Goal: Information Seeking & Learning: Learn about a topic

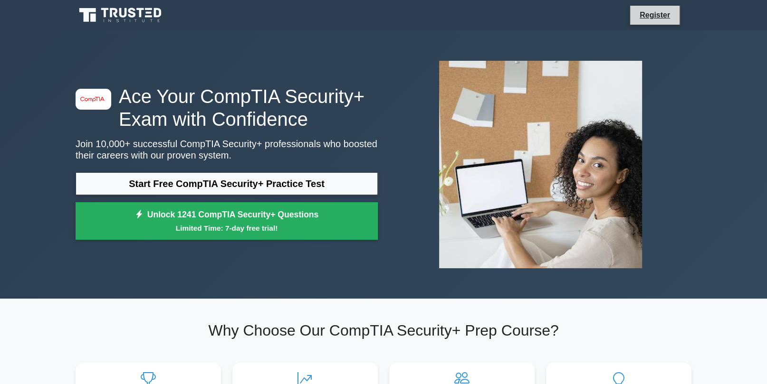
click at [647, 23] on li "Register" at bounding box center [655, 15] width 50 height 20
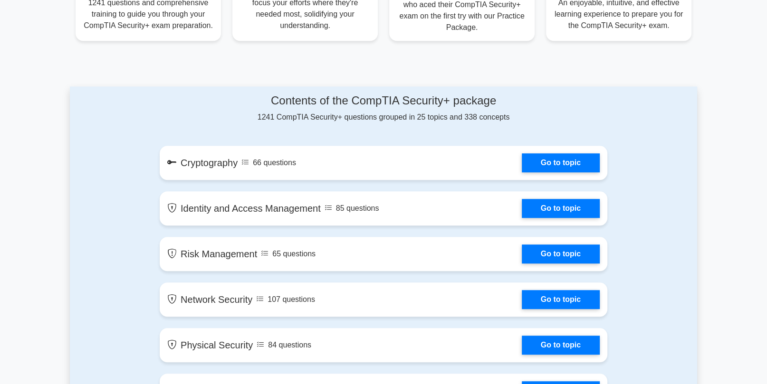
scroll to position [445, 0]
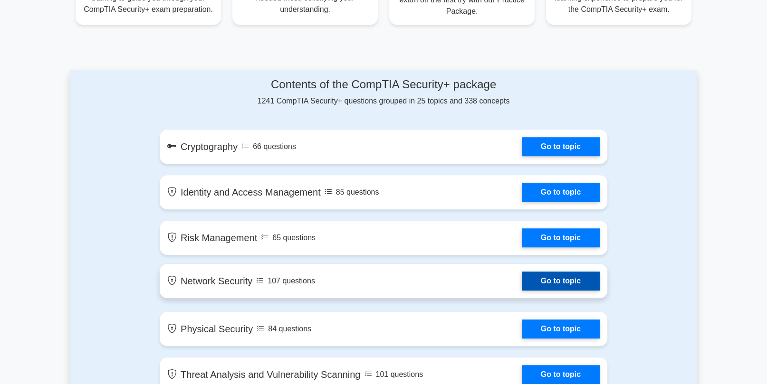
click at [573, 291] on link "Go to topic" at bounding box center [561, 281] width 78 height 19
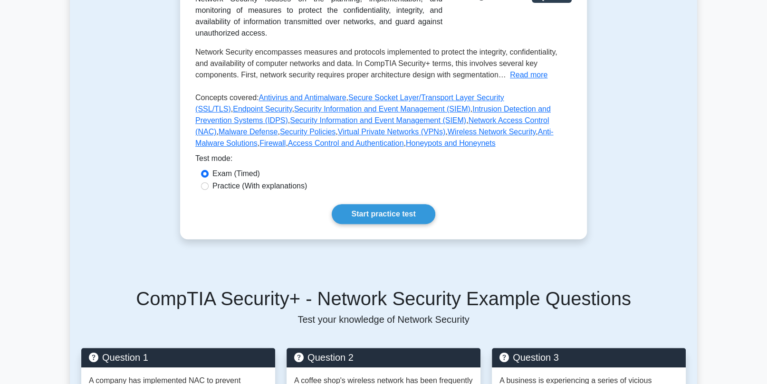
scroll to position [198, 0]
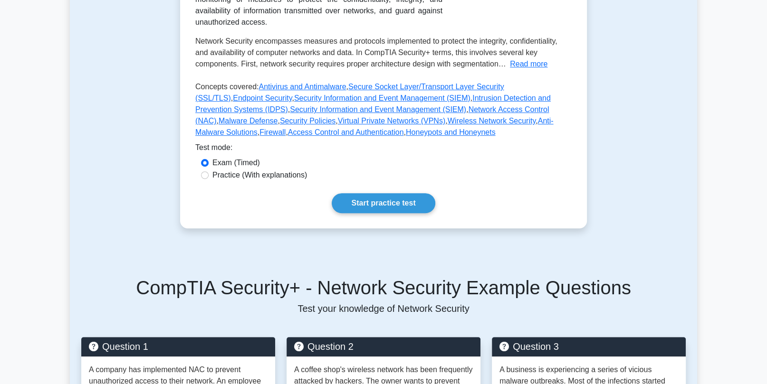
click at [243, 176] on label "Practice (With explanations)" at bounding box center [259, 175] width 95 height 11
click at [209, 176] on input "Practice (With explanations)" at bounding box center [205, 176] width 8 height 8
radio input "true"
click at [381, 204] on link "Start practice test" at bounding box center [383, 203] width 103 height 20
